Goal: Transaction & Acquisition: Purchase product/service

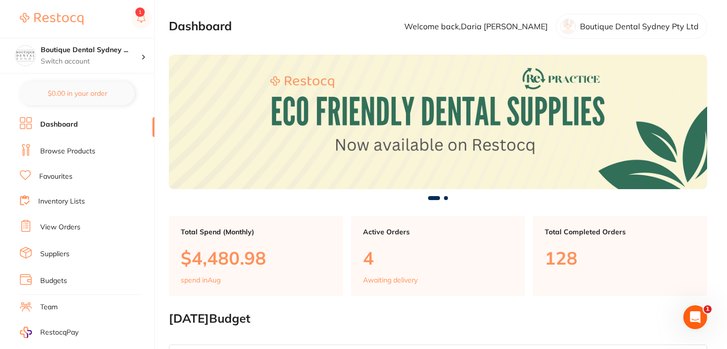
click at [51, 142] on ul "Dashboard Browse Products Favourites Inventory Lists View Orders Suppliers Budg…" at bounding box center [87, 288] width 135 height 342
click at [51, 150] on link "Browse Products" at bounding box center [67, 151] width 55 height 10
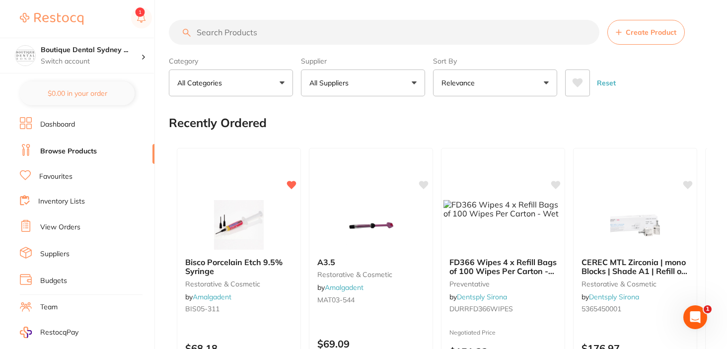
click at [371, 65] on label "Supplier" at bounding box center [363, 61] width 124 height 9
click at [360, 80] on button "All Suppliers" at bounding box center [363, 82] width 124 height 27
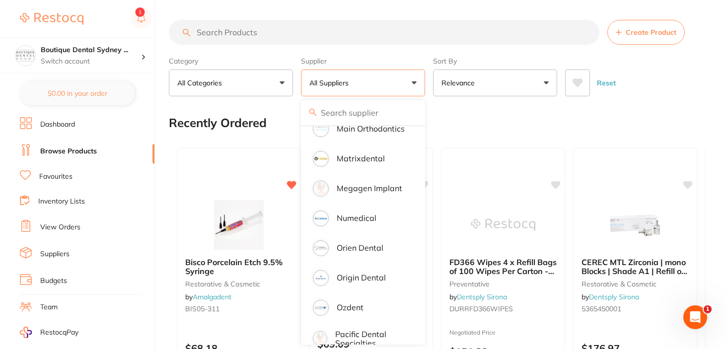
scroll to position [783, 0]
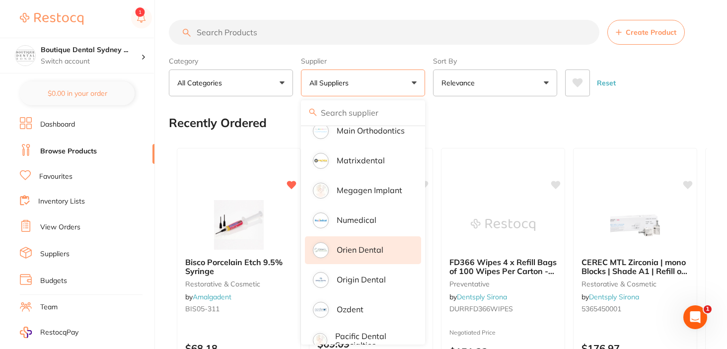
click at [356, 251] on li "Orien dental" at bounding box center [363, 250] width 116 height 28
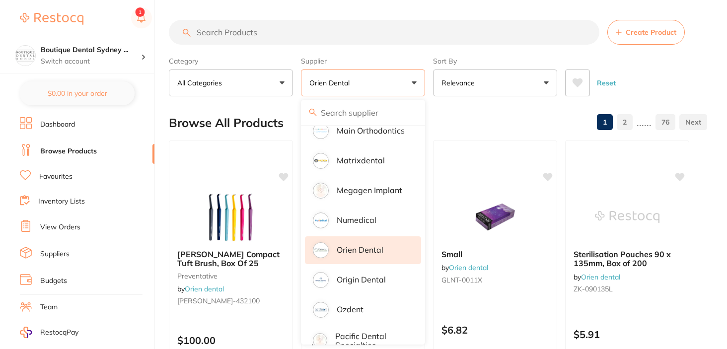
click at [512, 119] on div "Browse All Products 1 2 ...... 76" at bounding box center [438, 122] width 538 height 33
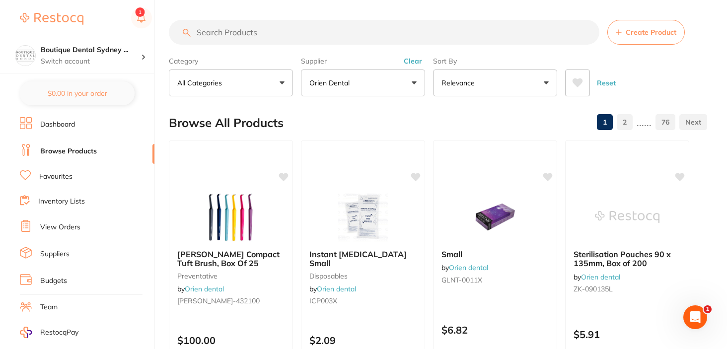
scroll to position [0, 0]
click at [576, 92] on button at bounding box center [577, 82] width 25 height 27
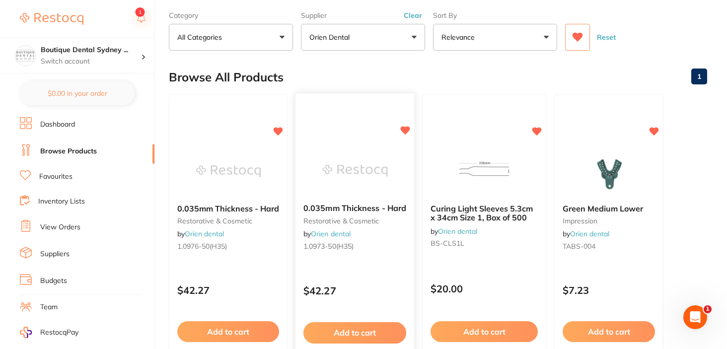
scroll to position [45, 0]
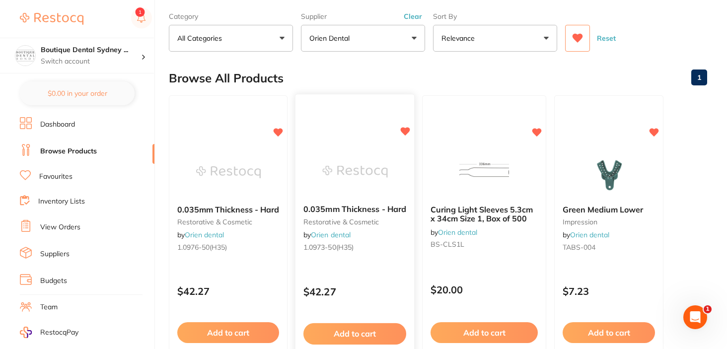
click at [377, 196] on img at bounding box center [354, 171] width 65 height 50
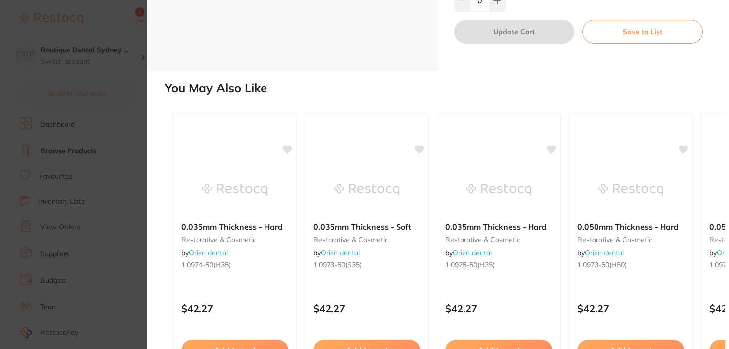
scroll to position [175, 0]
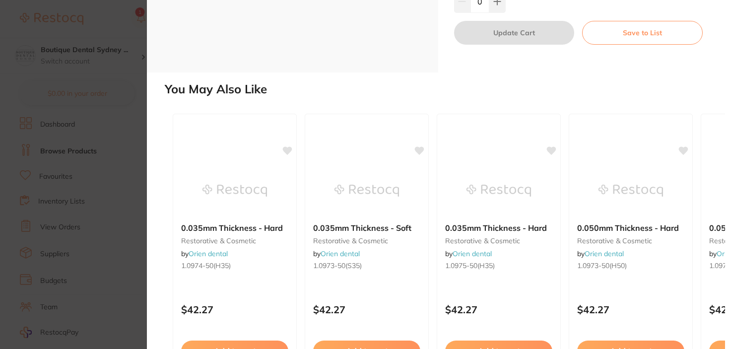
click at [134, 144] on section "0.035mm Thickness - Hard restorative & cosmetic by Orien dental Product Code: 1…" at bounding box center [364, 174] width 729 height 349
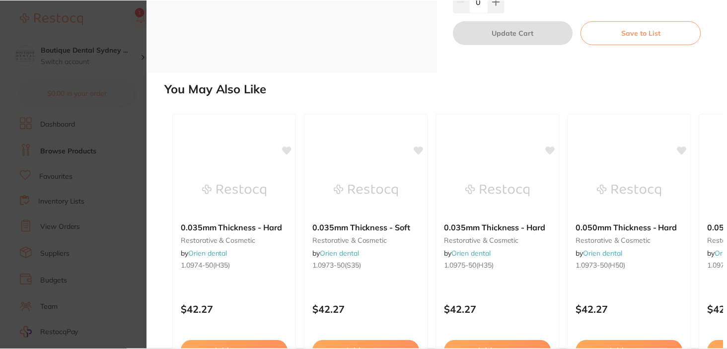
scroll to position [45, 0]
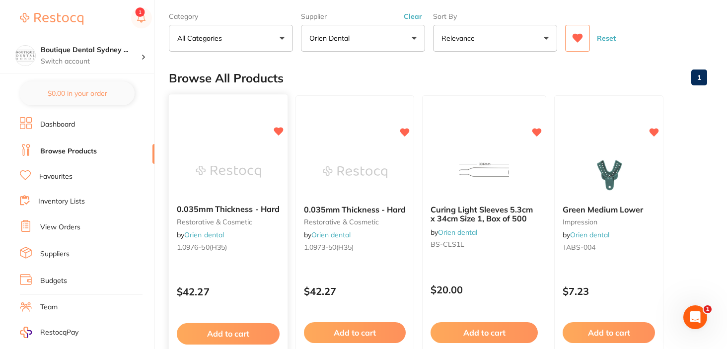
click at [217, 202] on div "0.035mm Thickness - Hard restorative & cosmetic by Orien dental 1.0976-50(h35)" at bounding box center [228, 230] width 119 height 67
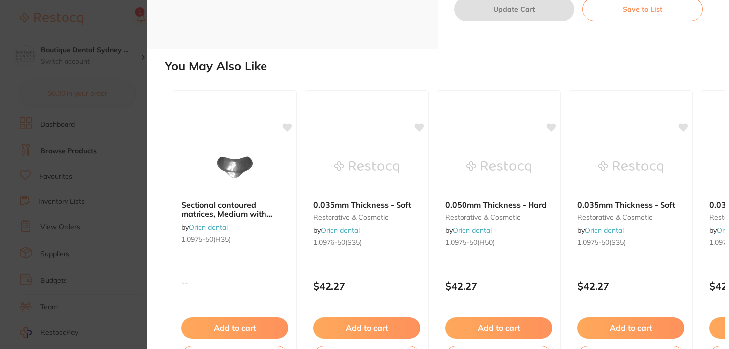
click at [124, 74] on section "0.035mm Thickness - Hard restorative & cosmetic by Orien dental Product Code: 1…" at bounding box center [364, 174] width 729 height 349
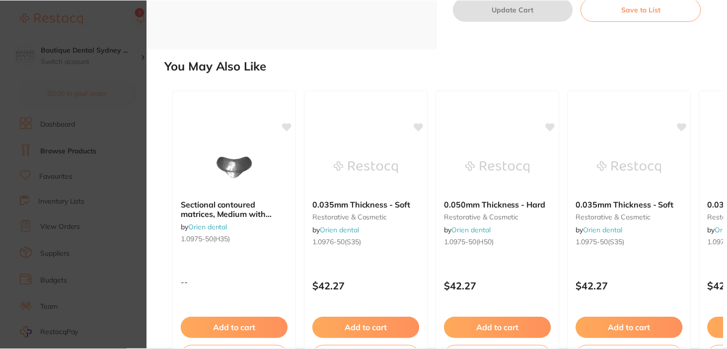
scroll to position [45, 0]
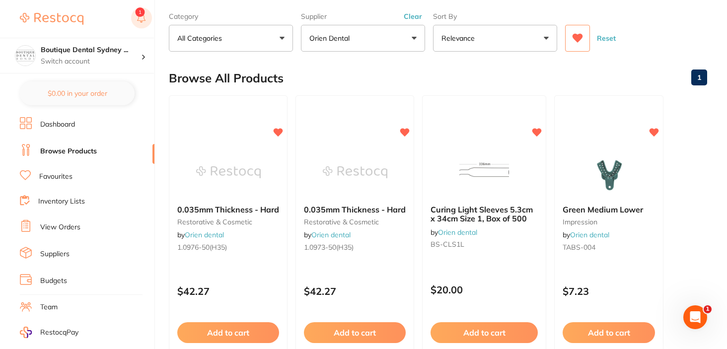
click at [142, 10] on button at bounding box center [141, 18] width 21 height 23
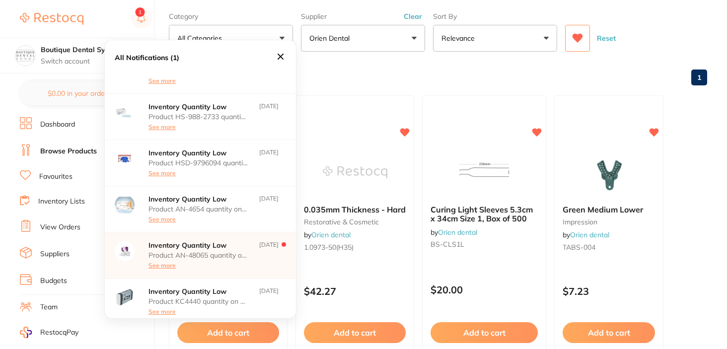
scroll to position [170, 0]
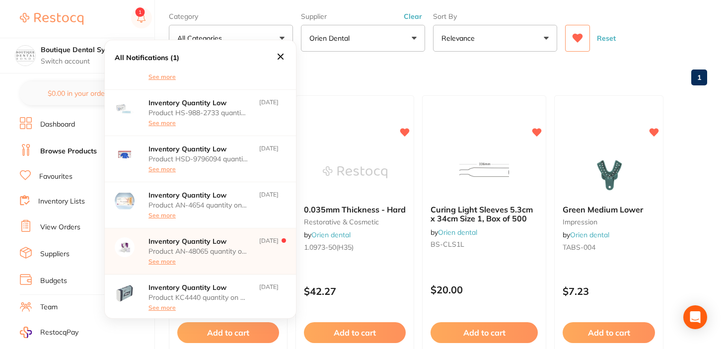
click at [220, 244] on p "Inventory Quantity Low" at bounding box center [197, 241] width 99 height 8
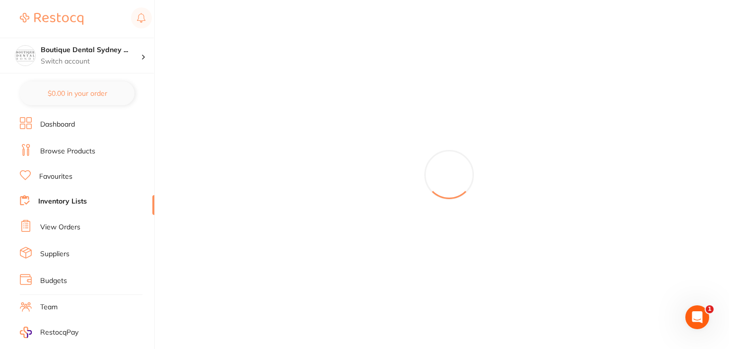
click at [74, 127] on link "Dashboard" at bounding box center [57, 125] width 35 height 10
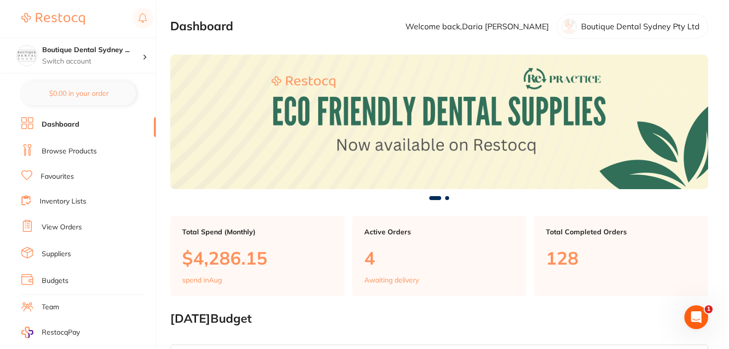
scroll to position [114, 0]
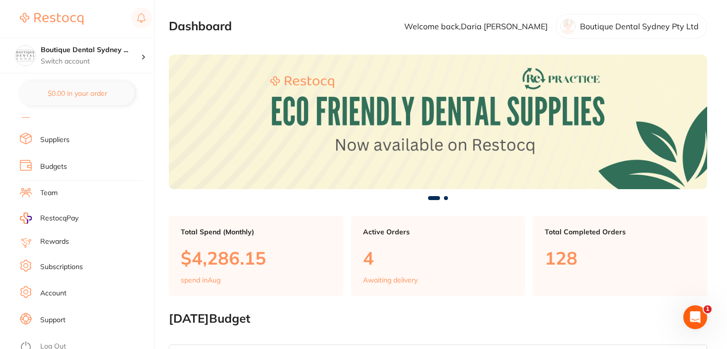
click at [61, 342] on link "Log Out" at bounding box center [53, 347] width 26 height 10
